Goal: Navigation & Orientation: Find specific page/section

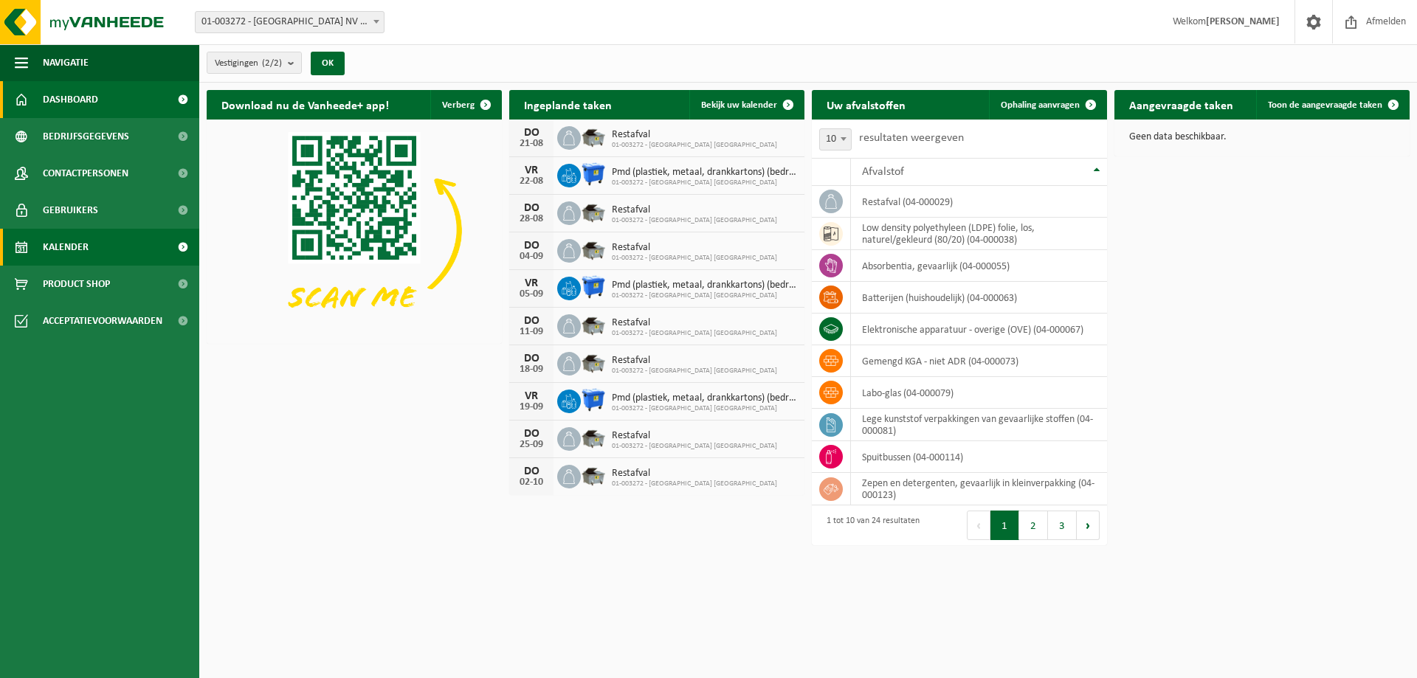
click at [89, 252] on link "Kalender" at bounding box center [99, 247] width 199 height 37
click at [103, 252] on link "Kalender" at bounding box center [99, 247] width 199 height 37
